Goal: Task Accomplishment & Management: Complete application form

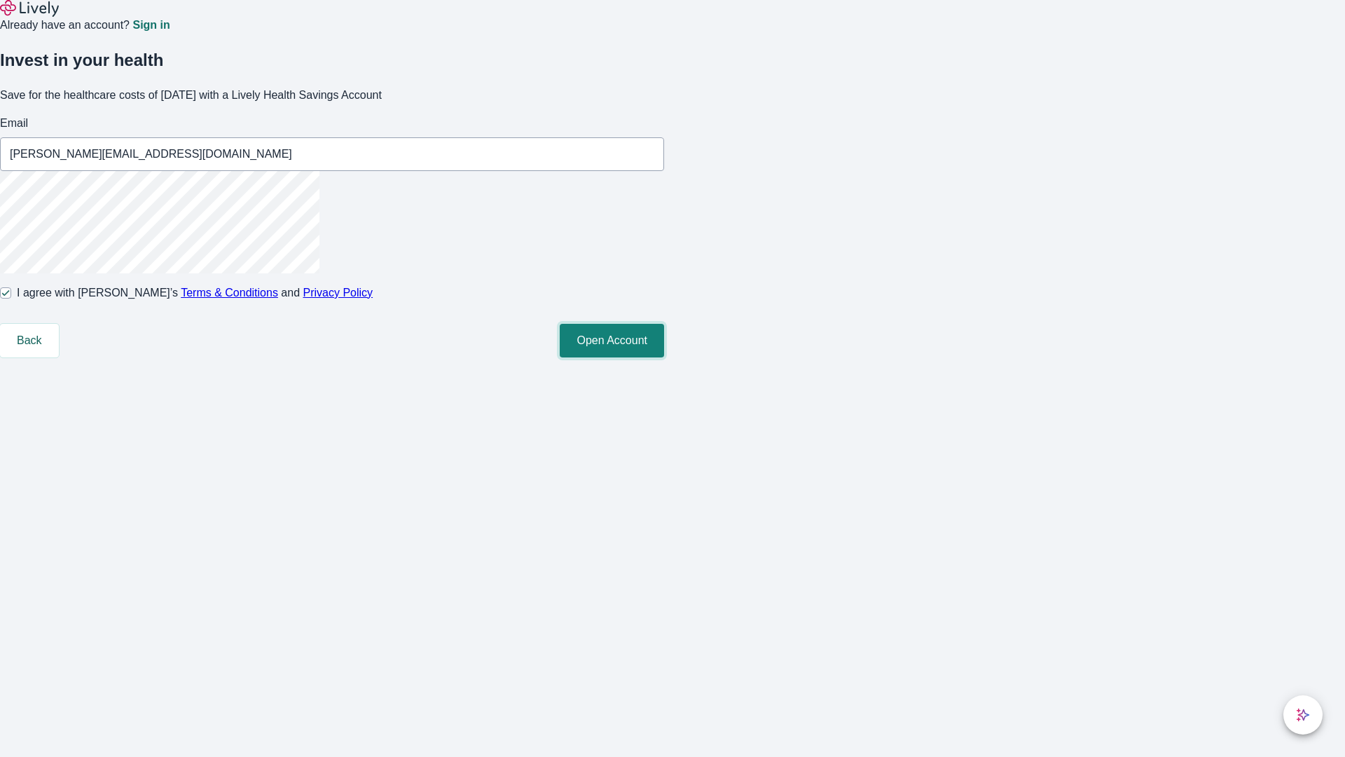
click at [664, 357] on button "Open Account" at bounding box center [612, 341] width 104 height 34
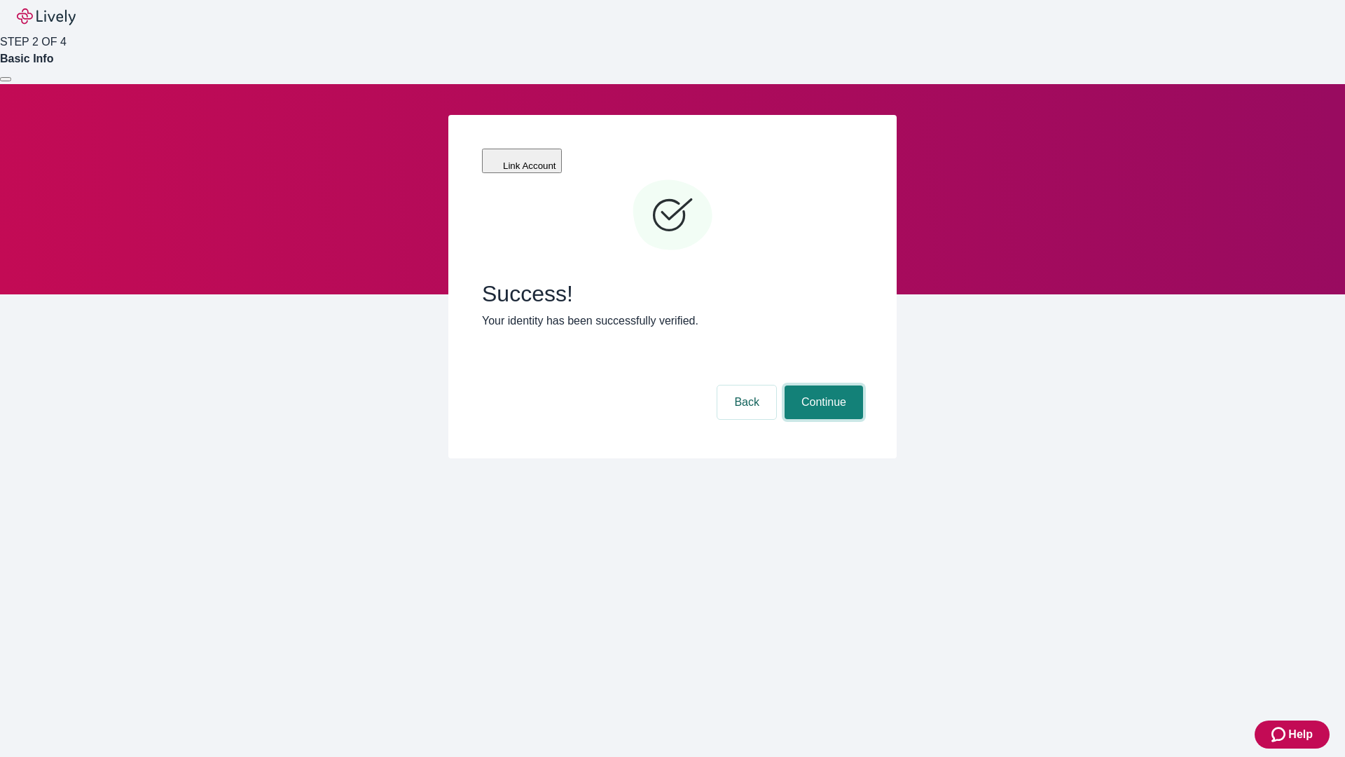
click at [822, 385] on button "Continue" at bounding box center [824, 402] width 78 height 34
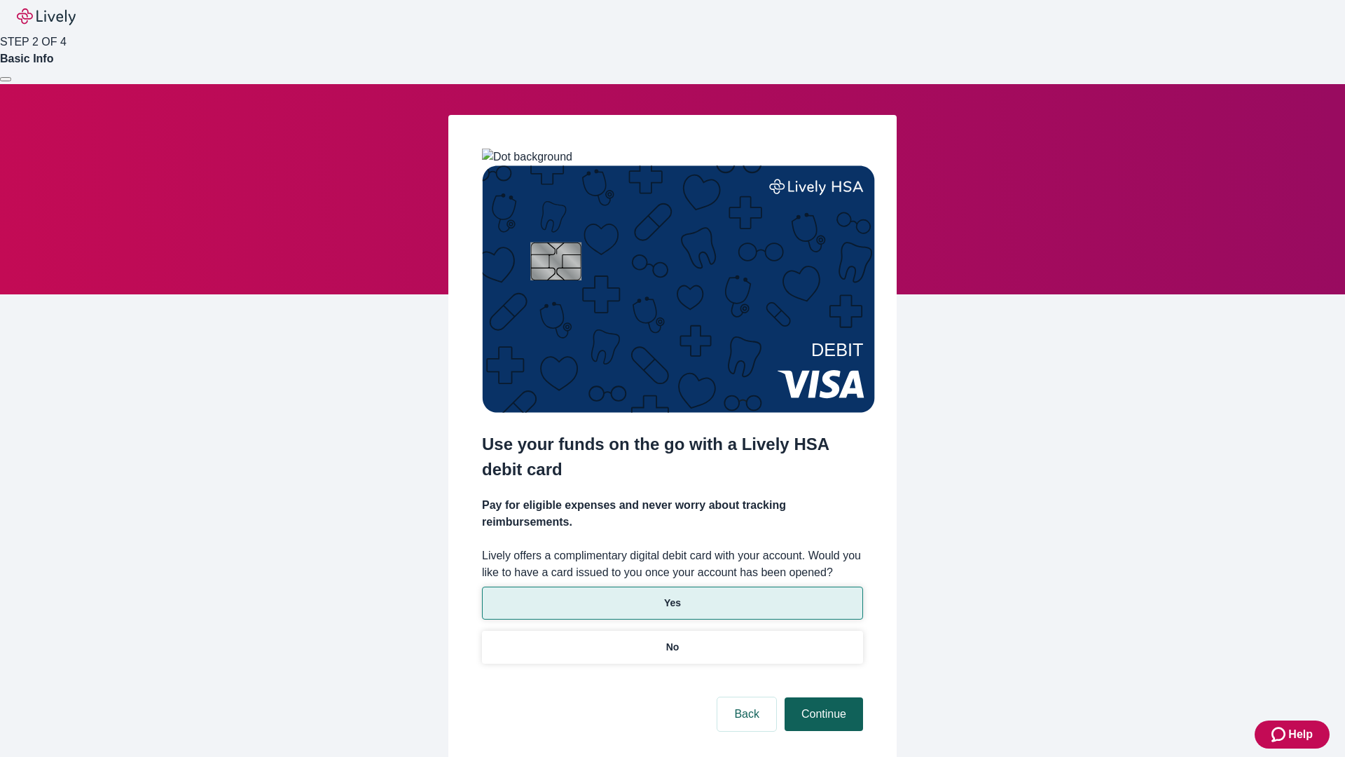
click at [672, 596] on p "Yes" at bounding box center [672, 603] width 17 height 15
click at [822, 697] on button "Continue" at bounding box center [824, 714] width 78 height 34
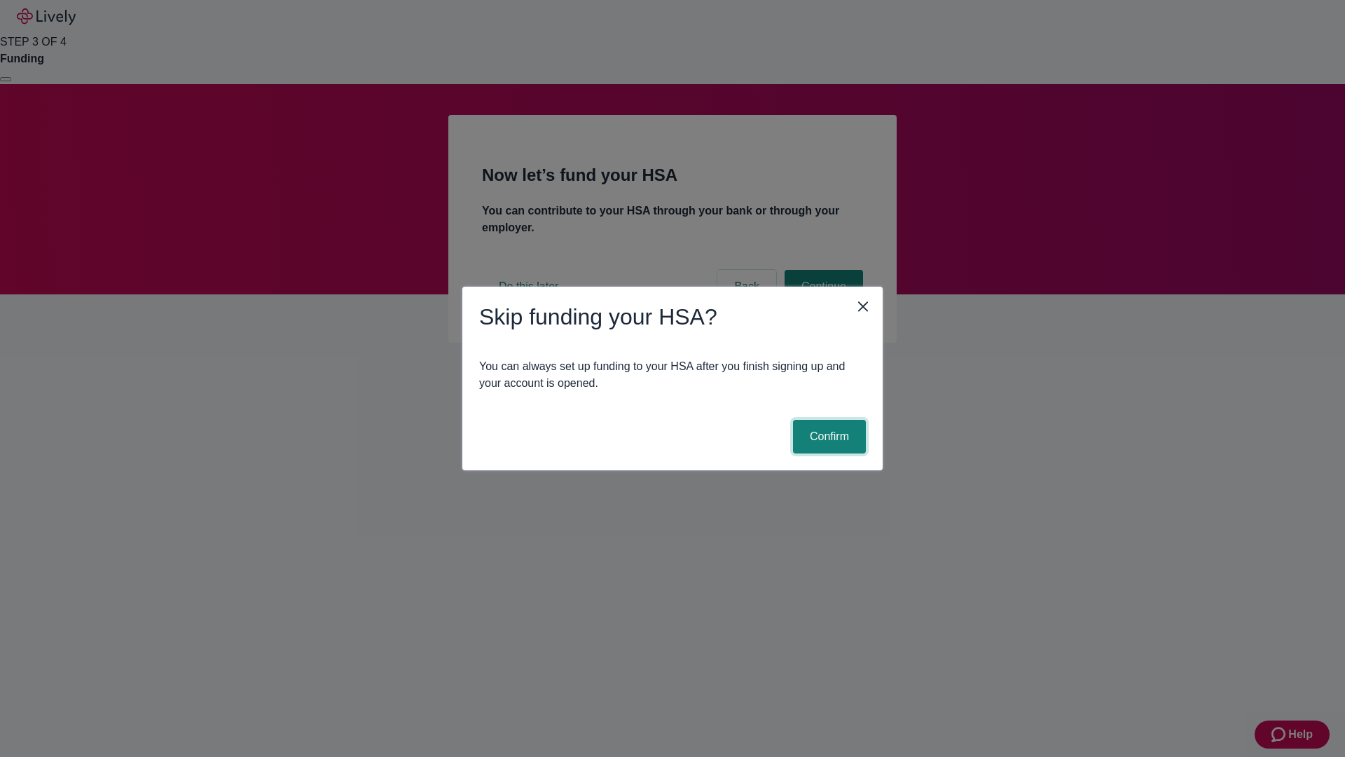
click at [828, 437] on button "Confirm" at bounding box center [829, 437] width 73 height 34
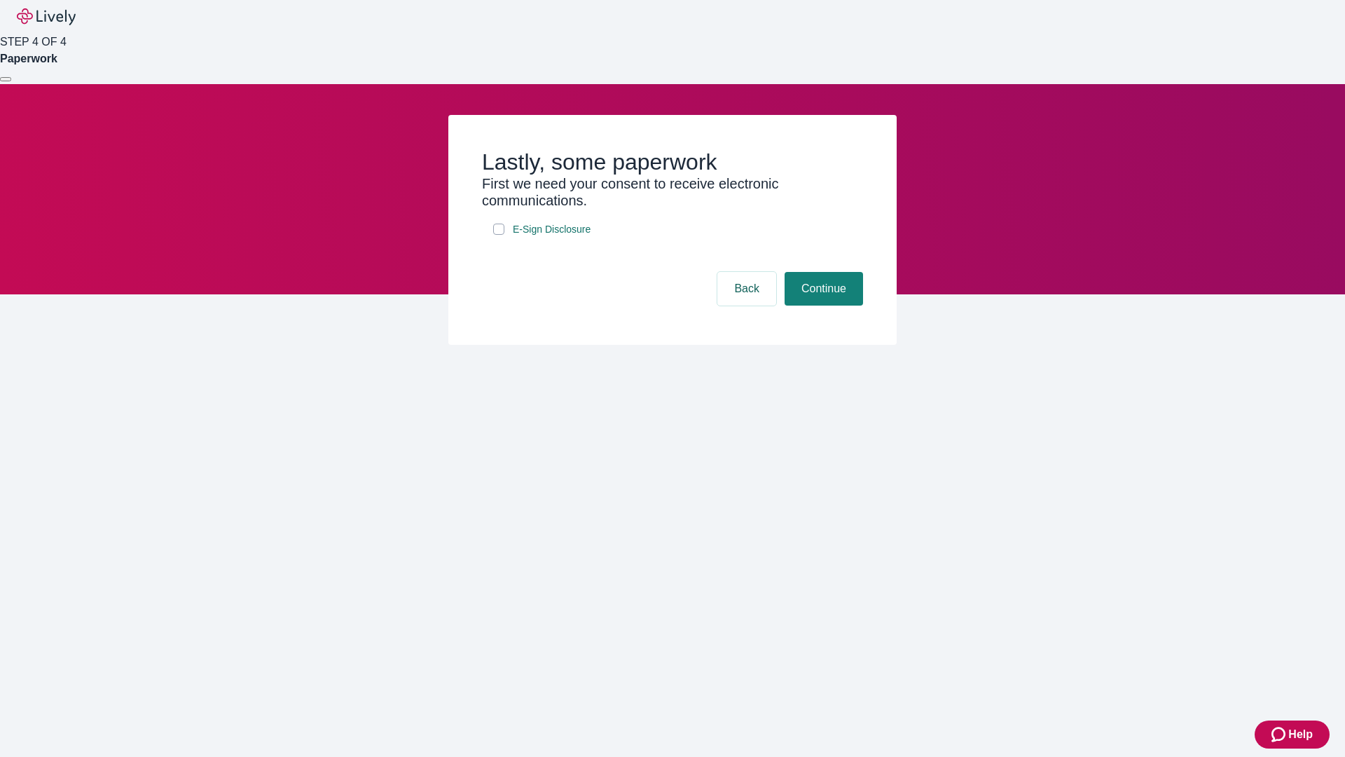
click at [499, 235] on input "E-Sign Disclosure" at bounding box center [498, 229] width 11 height 11
checkbox input "true"
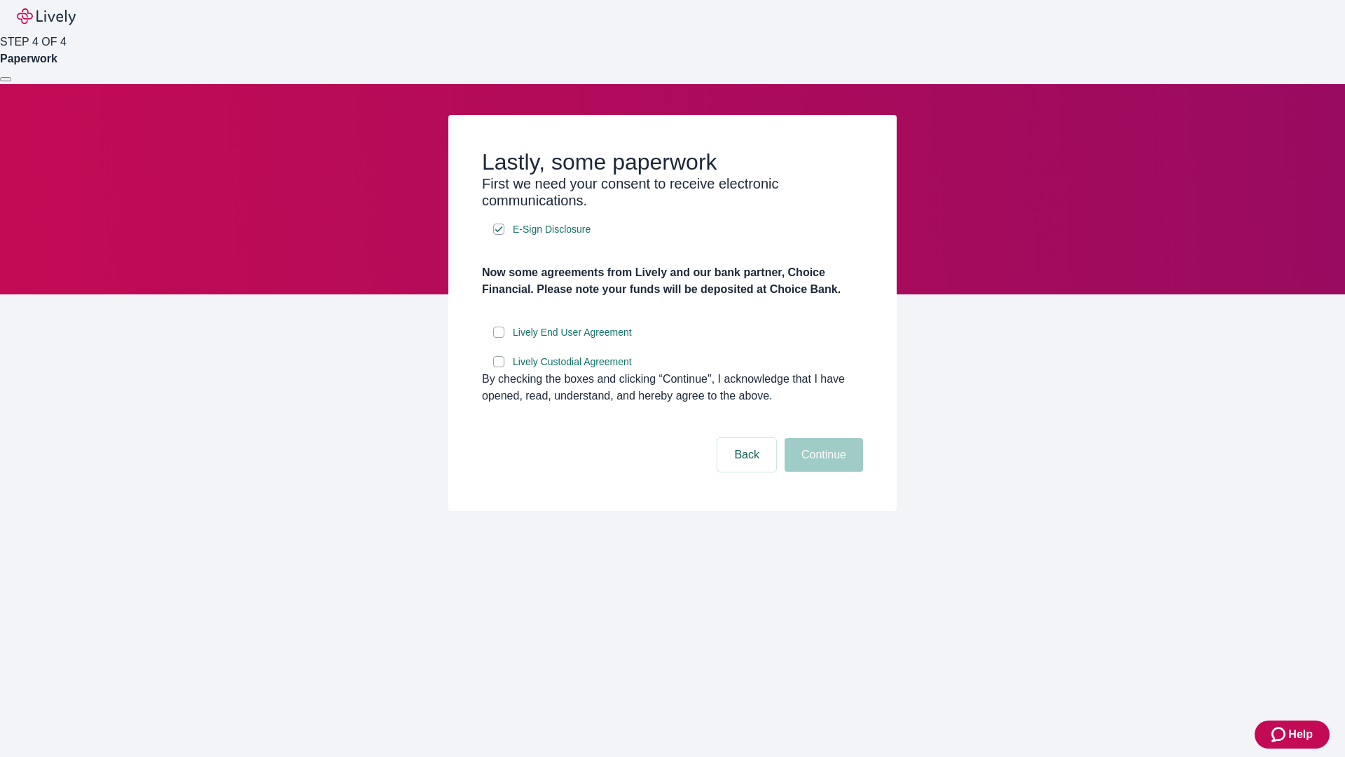
click at [499, 338] on input "Lively End User Agreement" at bounding box center [498, 332] width 11 height 11
checkbox input "true"
click at [499, 367] on input "Lively Custodial Agreement" at bounding box center [498, 361] width 11 height 11
checkbox input "true"
click at [822, 472] on button "Continue" at bounding box center [824, 455] width 78 height 34
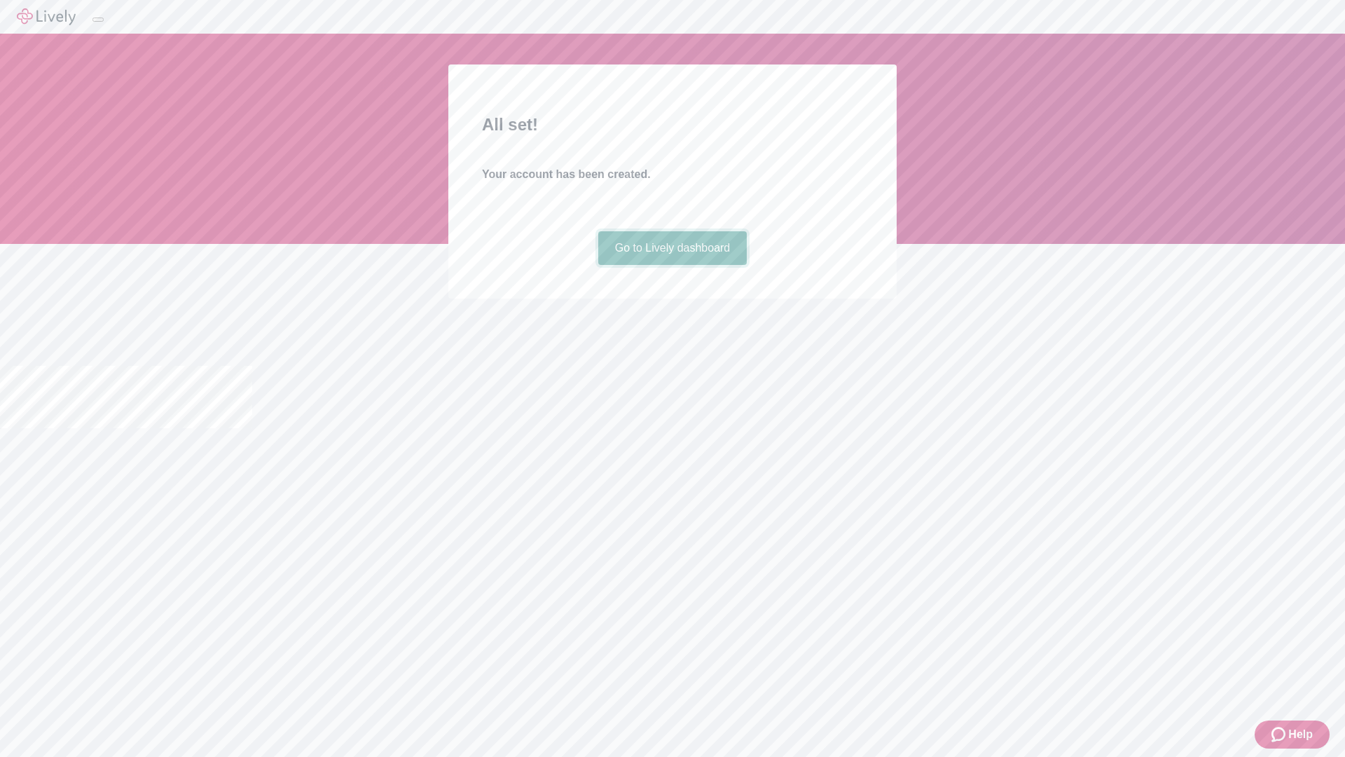
click at [672, 265] on link "Go to Lively dashboard" at bounding box center [672, 248] width 149 height 34
